Goal: Transaction & Acquisition: Purchase product/service

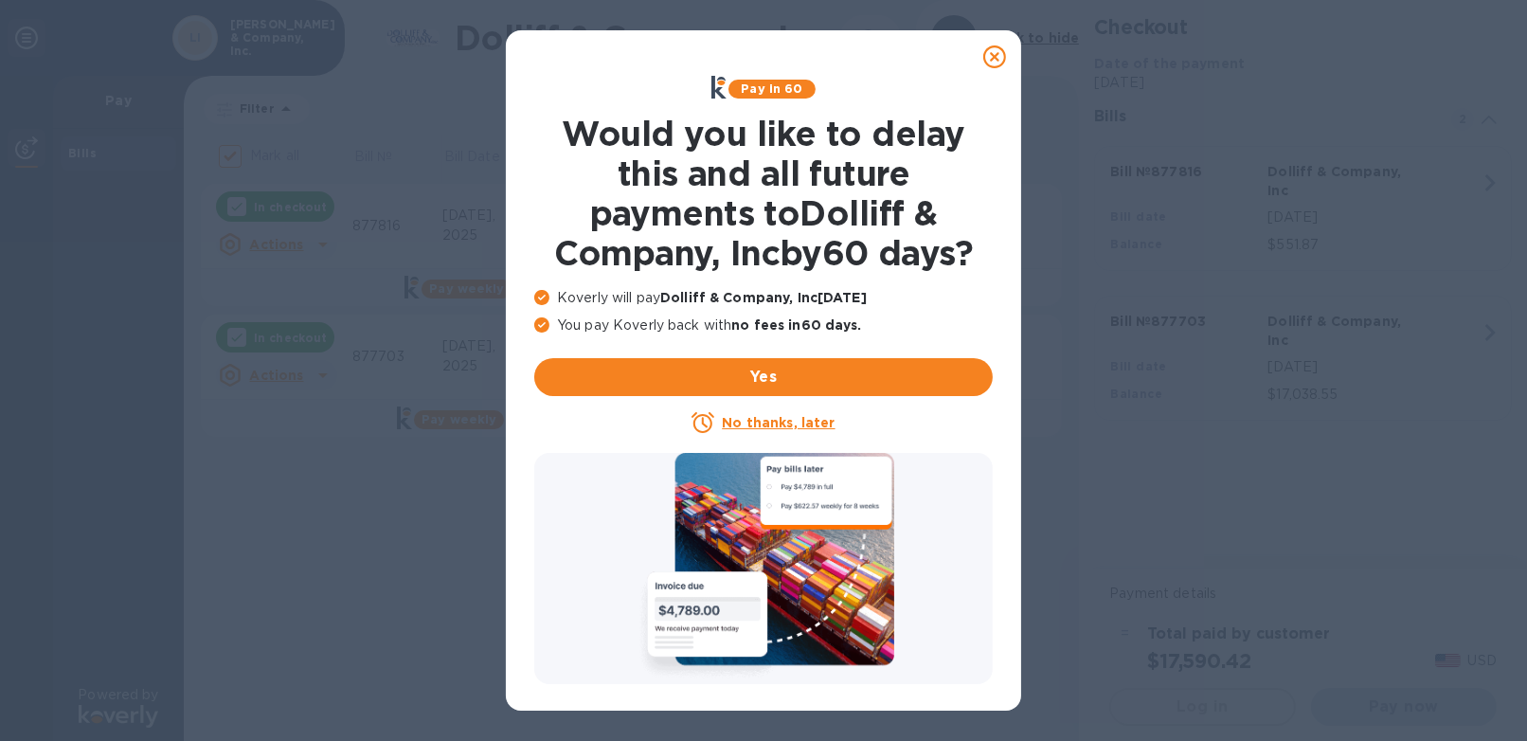
checkbox input "false"
click at [776, 423] on u "No thanks, later" at bounding box center [778, 422] width 113 height 15
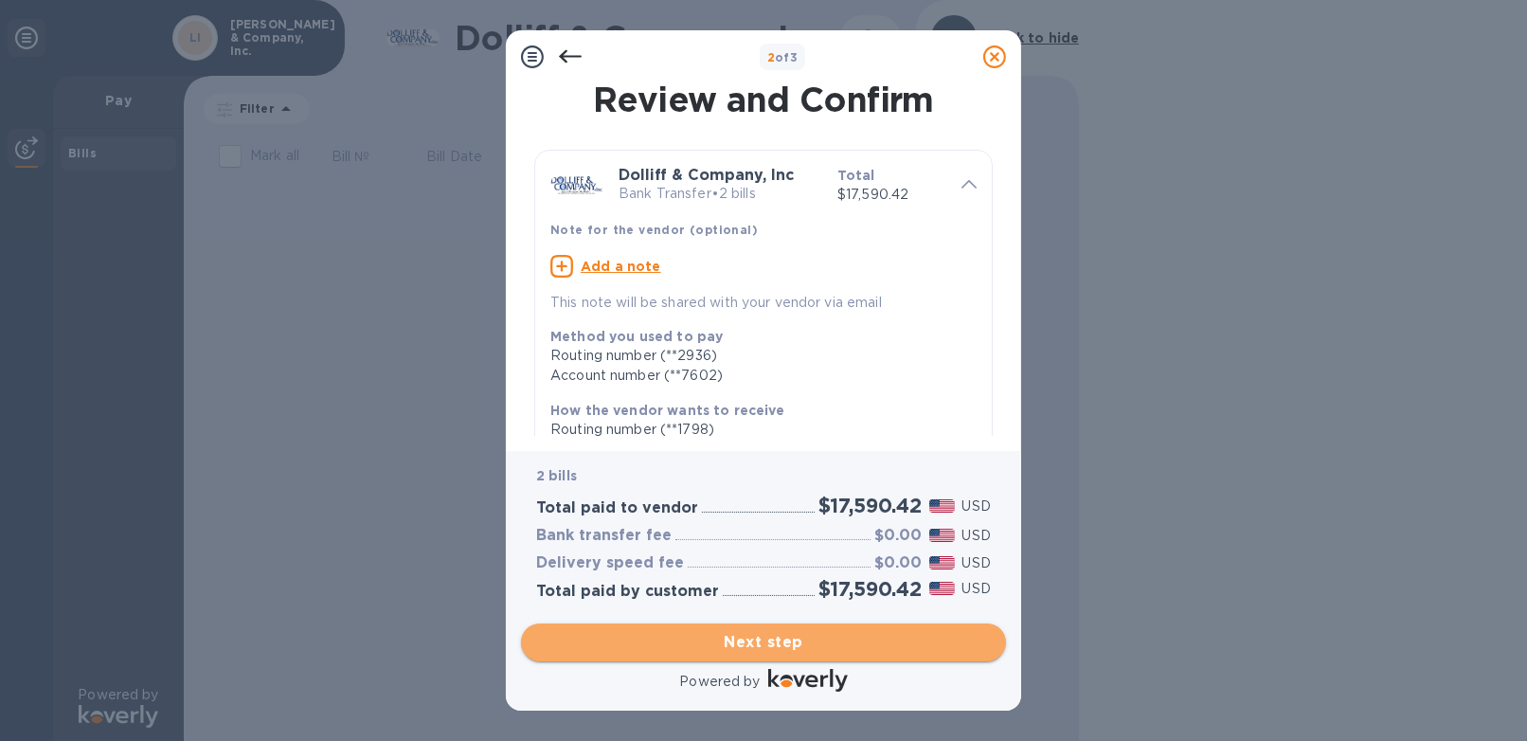
click at [759, 632] on span "Next step" at bounding box center [763, 642] width 455 height 23
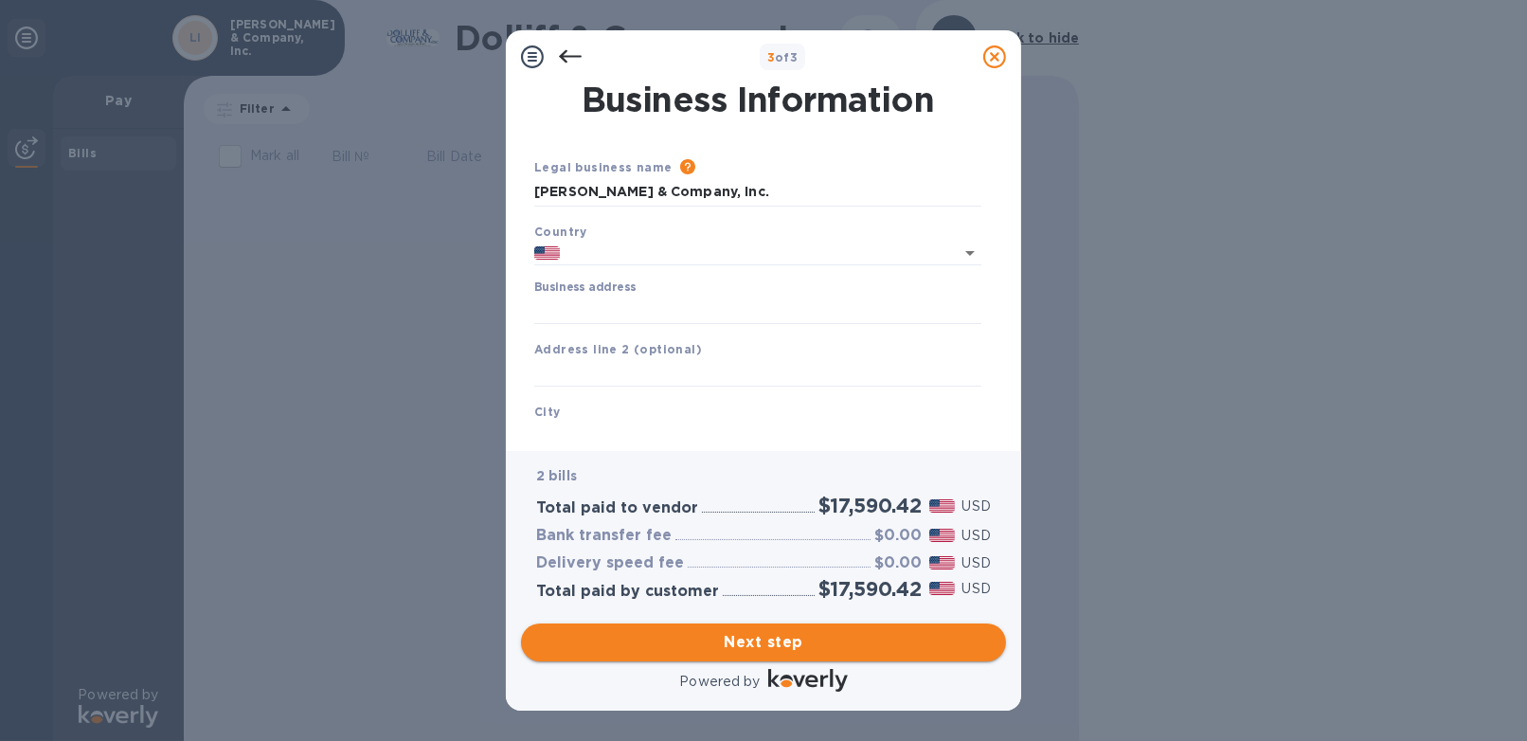
type input "[GEOGRAPHIC_DATA]"
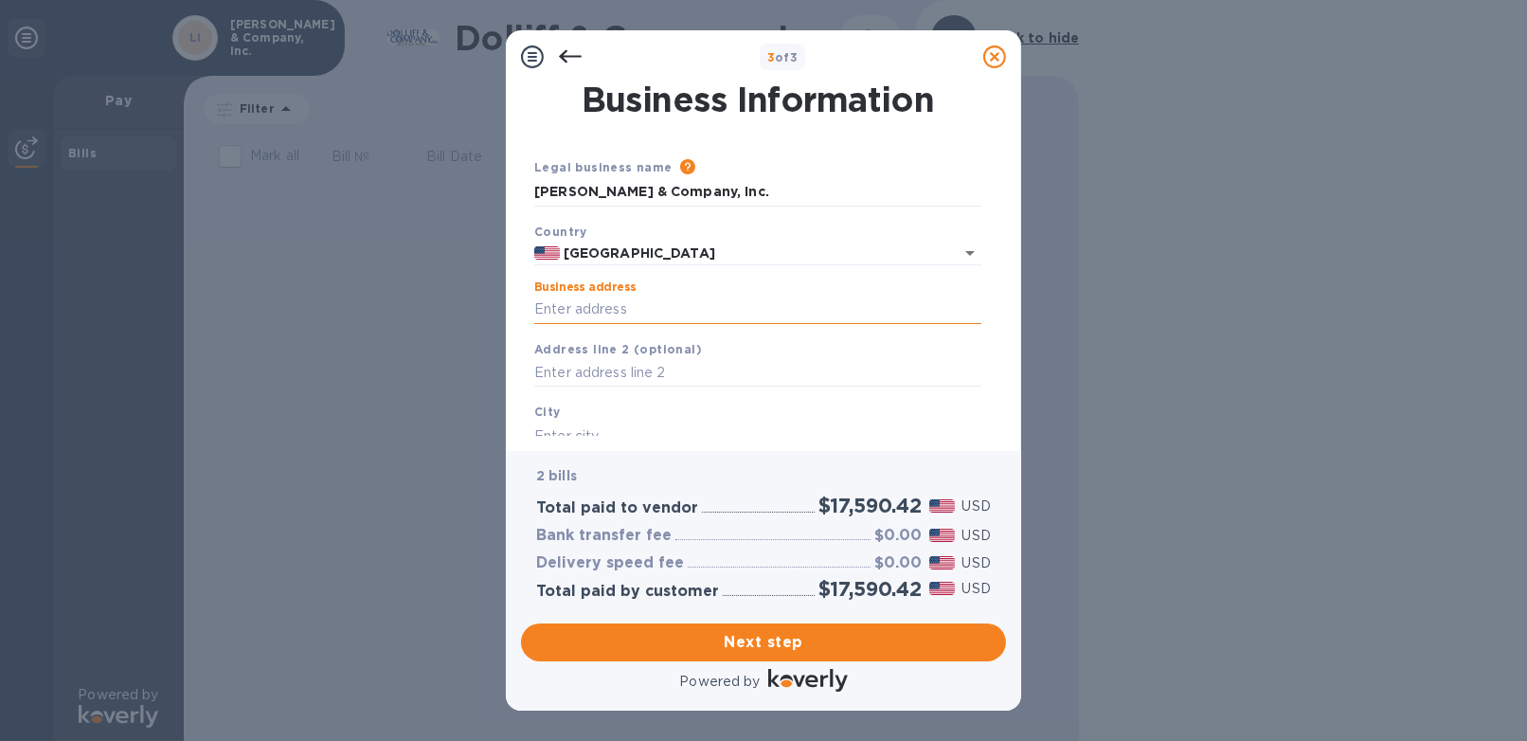
click at [599, 308] on input "Business address" at bounding box center [757, 310] width 447 height 28
type input "[STREET_ADDRESS]"
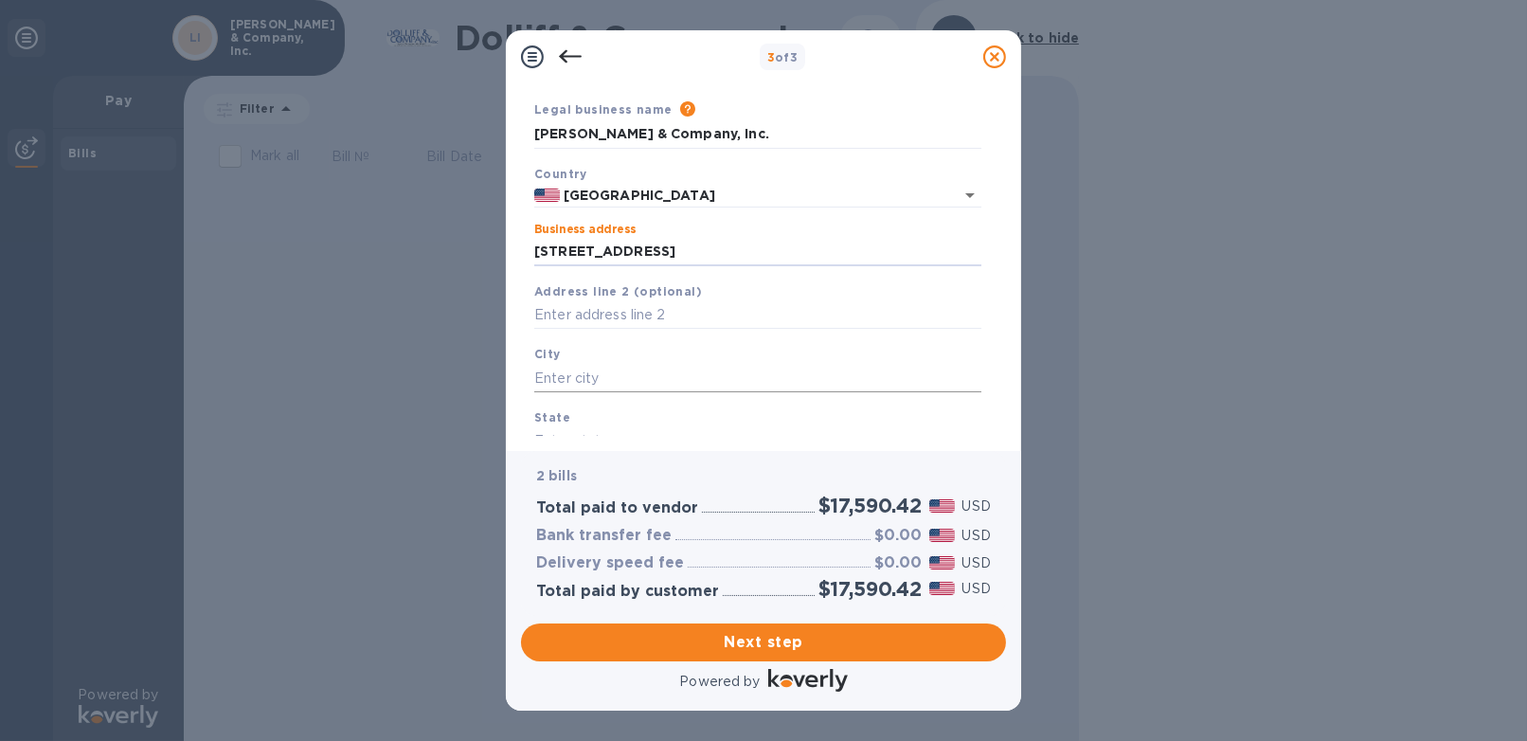
scroll to position [95, 0]
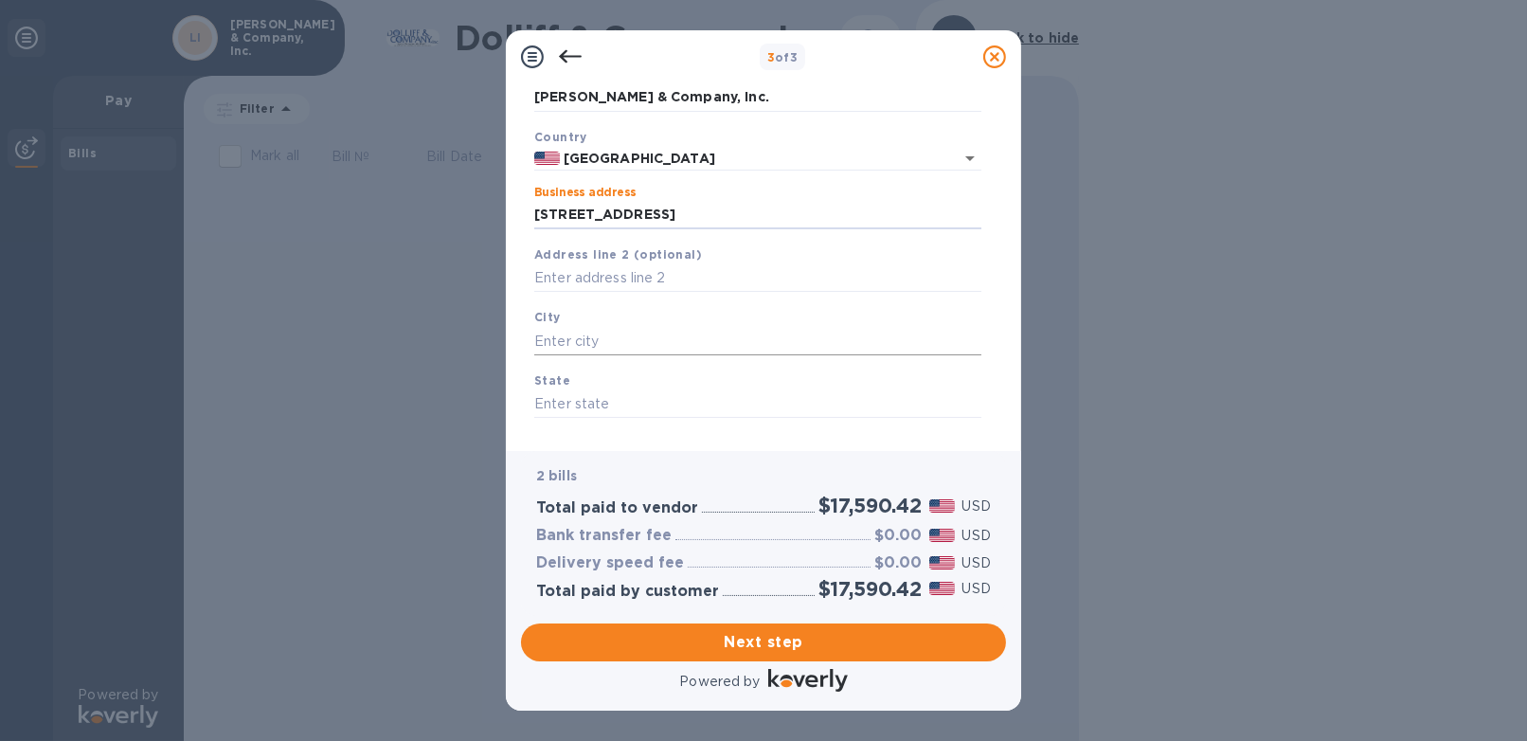
click at [618, 331] on input "text" at bounding box center [757, 341] width 447 height 28
type input "Ashland"
type input "NH"
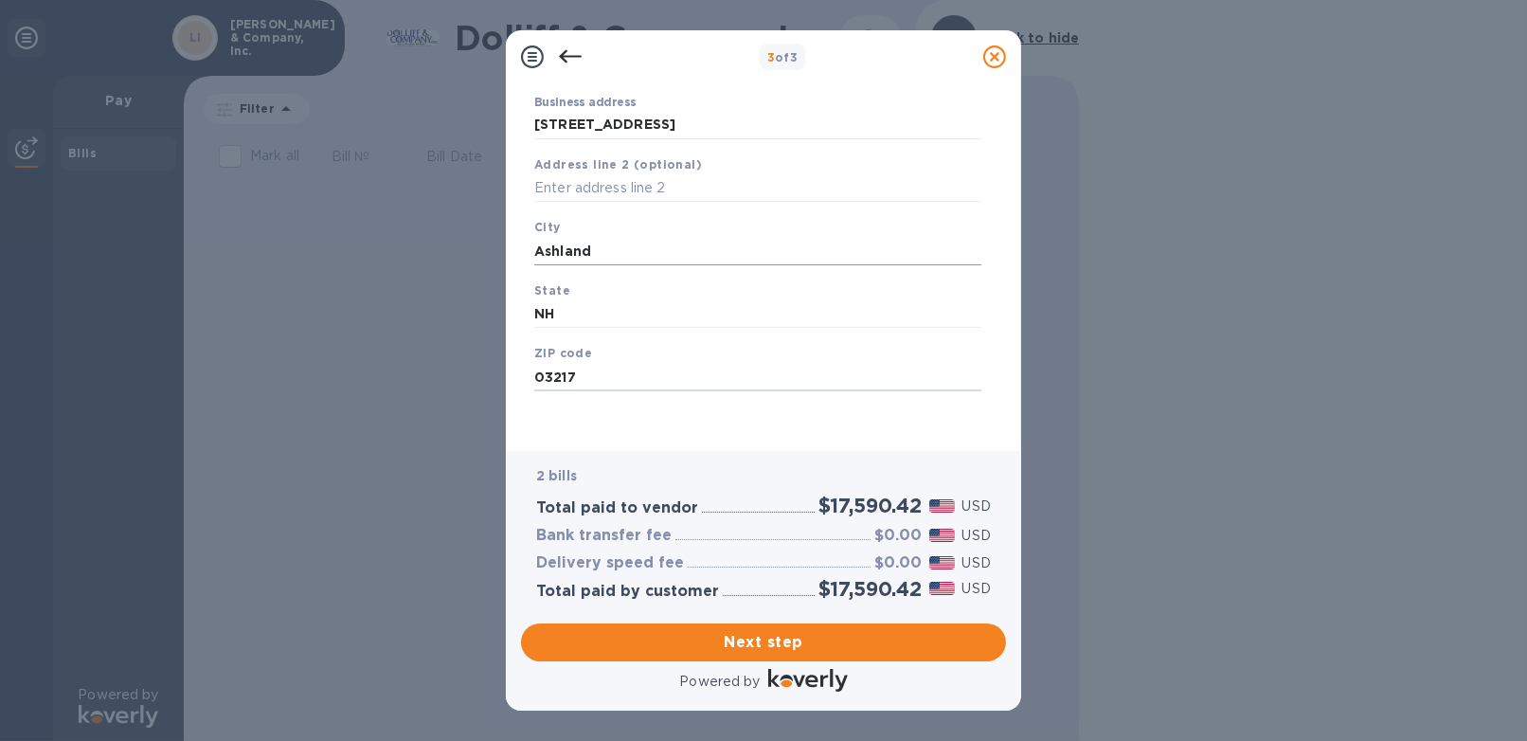
type input "03217"
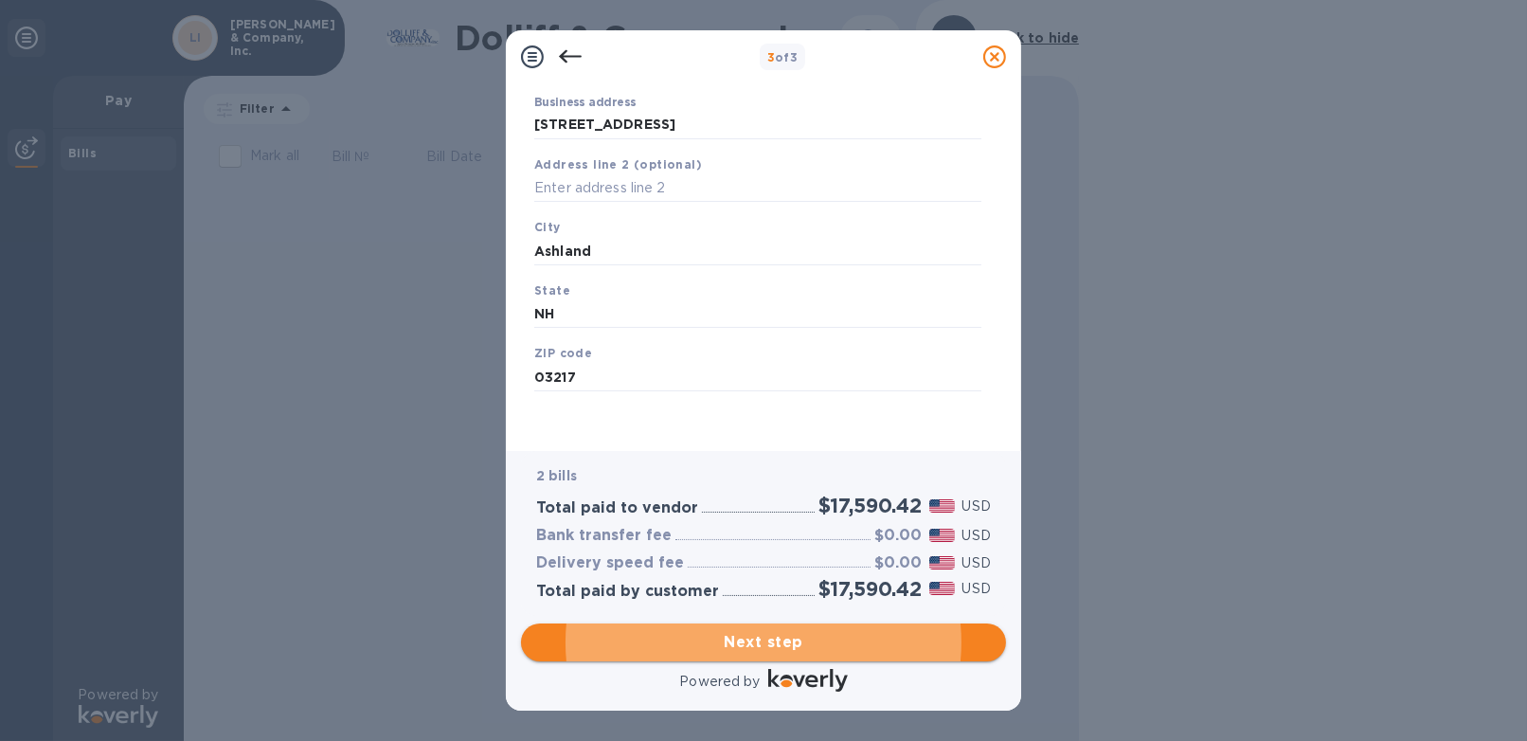
click at [738, 635] on span "Next step" at bounding box center [763, 642] width 455 height 23
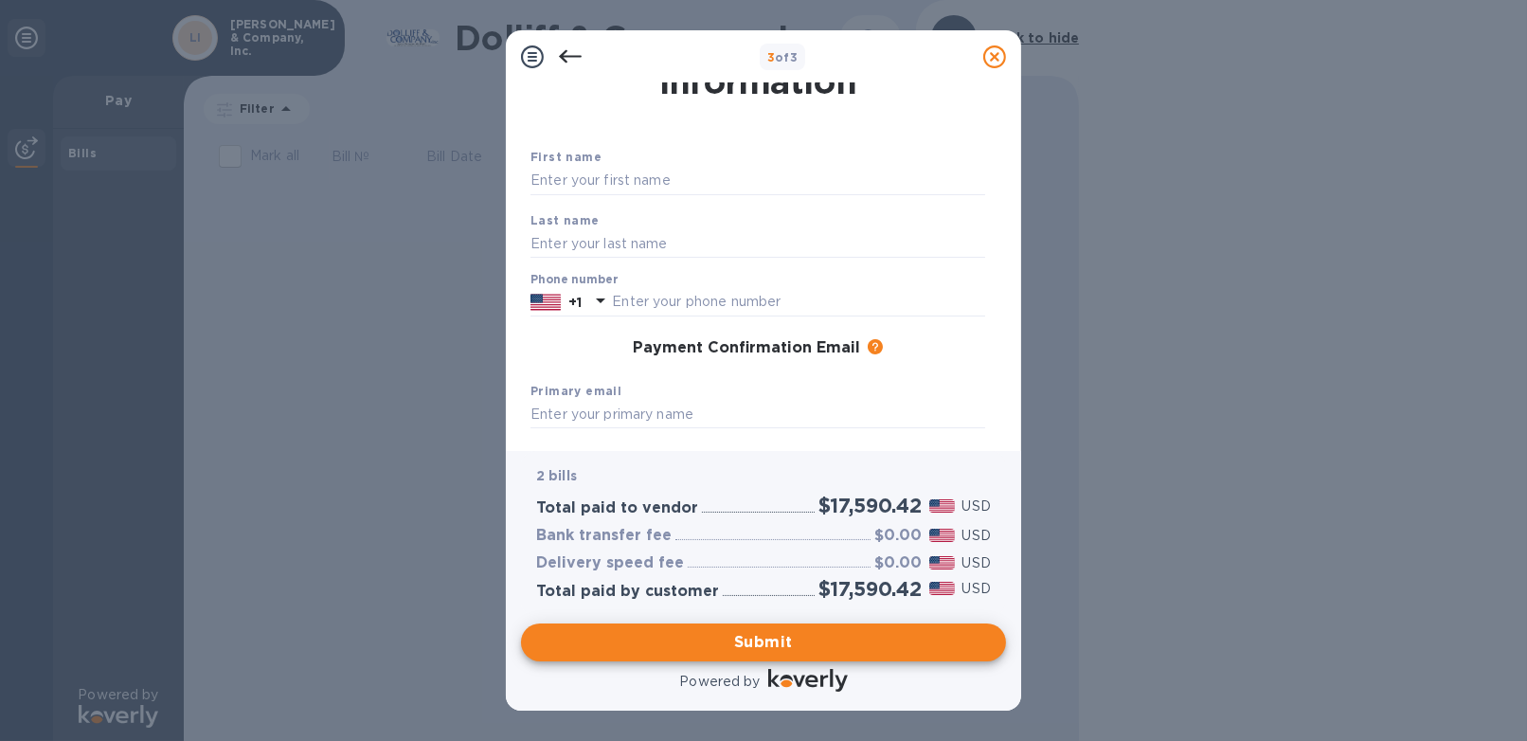
scroll to position [0, 0]
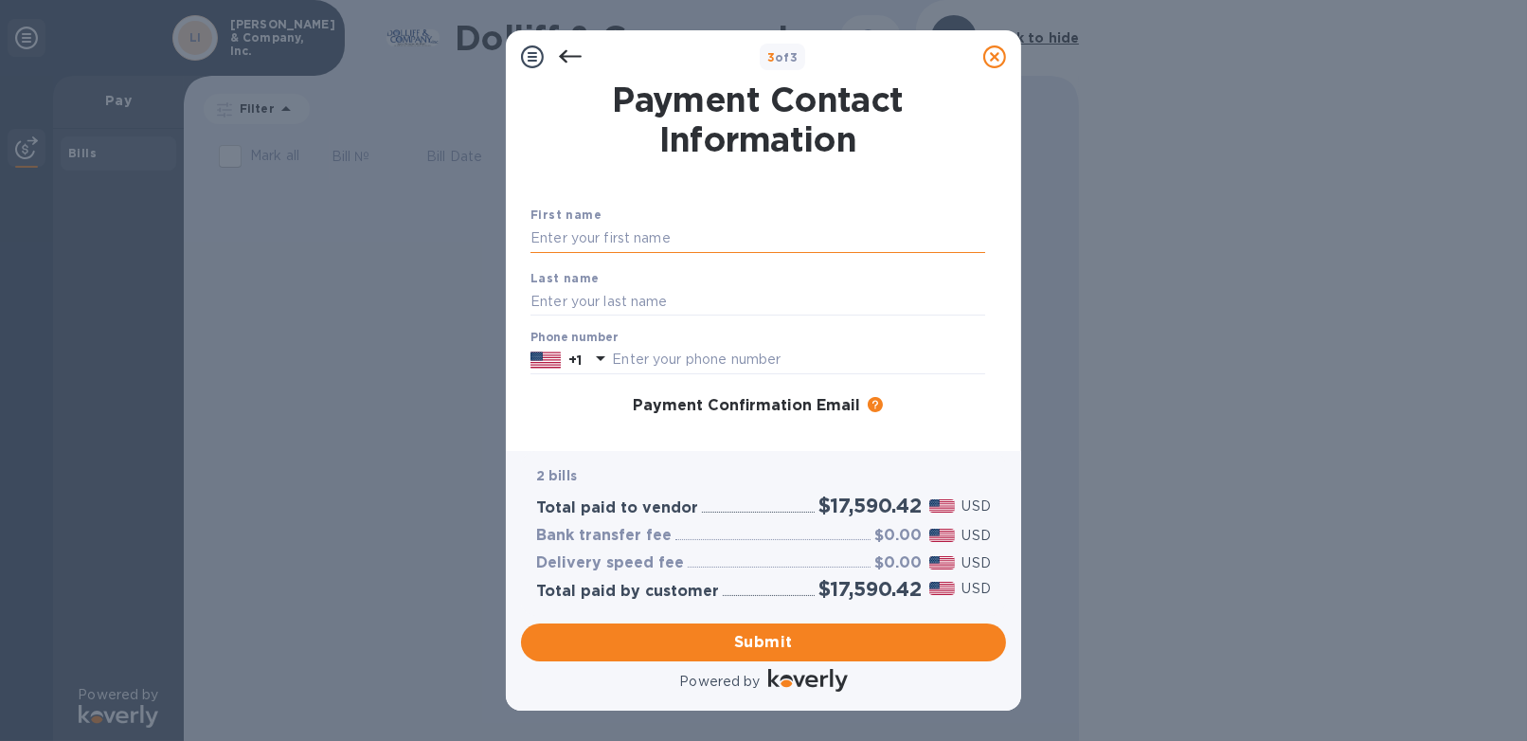
click at [586, 234] on input "text" at bounding box center [758, 239] width 455 height 28
type input "Joy"
type input "[PERSON_NAME]"
type input "6034816374"
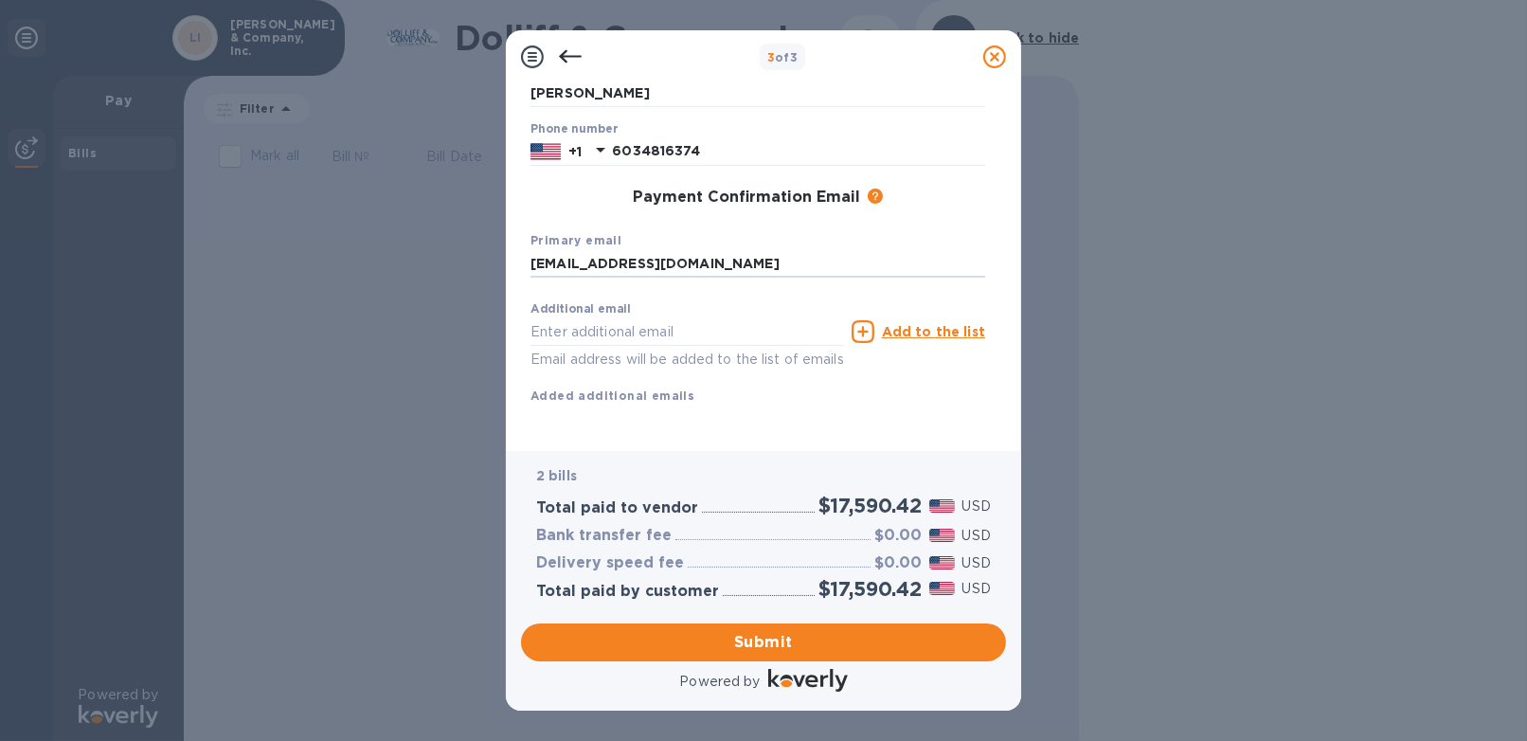
type input "[EMAIL_ADDRESS][DOMAIN_NAME]"
click at [788, 642] on span "Submit" at bounding box center [763, 642] width 455 height 23
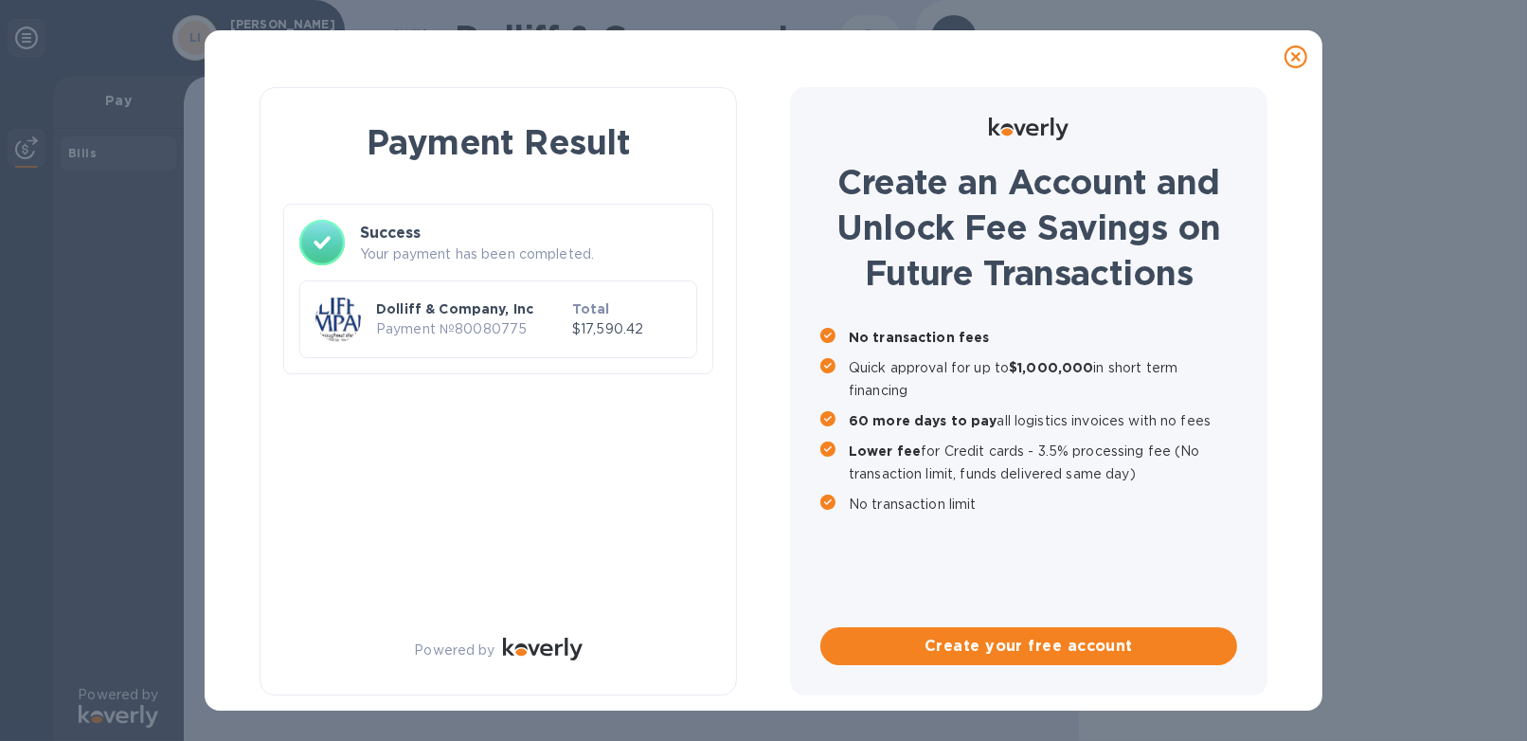
scroll to position [0, 0]
